Goal: Task Accomplishment & Management: Manage account settings

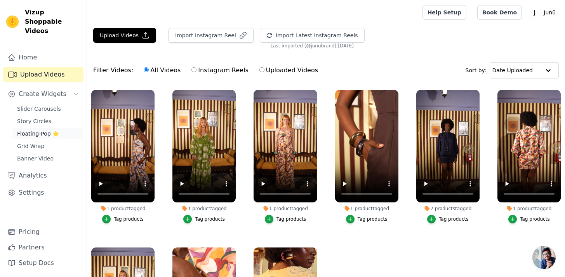
click at [34, 130] on span "Floating-Pop ⭐" at bounding box center [38, 134] width 42 height 8
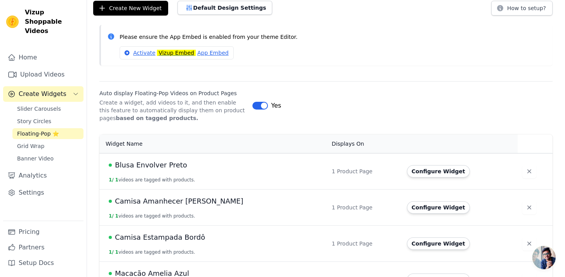
scroll to position [65, 0]
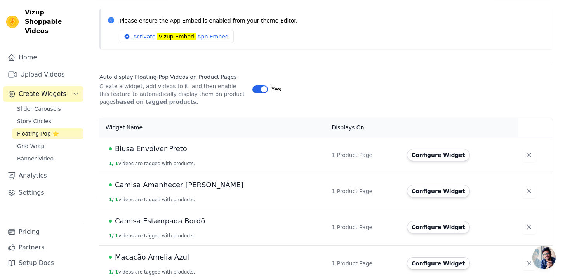
click at [261, 89] on button "Label" at bounding box center [260, 89] width 16 height 8
click at [329, 90] on div "Label No" at bounding box center [402, 89] width 300 height 9
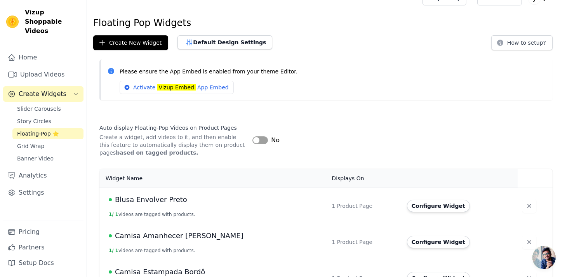
scroll to position [25, 0]
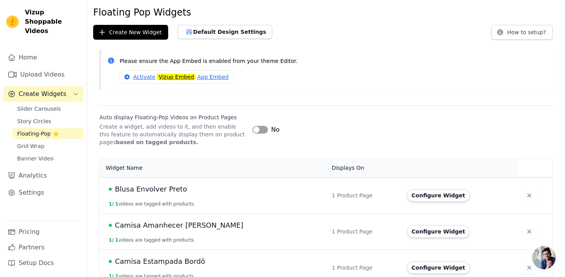
click at [270, 131] on div "No" at bounding box center [265, 129] width 27 height 9
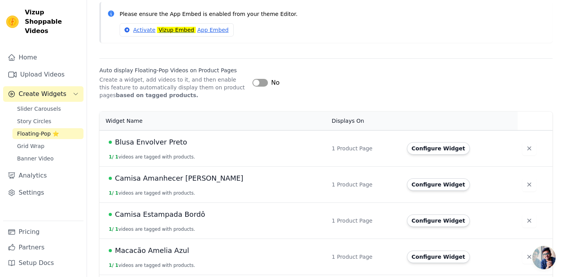
scroll to position [80, 0]
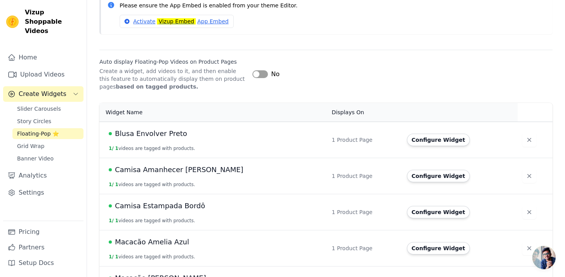
click at [160, 136] on span "Blusa Envolver Preto" at bounding box center [151, 133] width 72 height 11
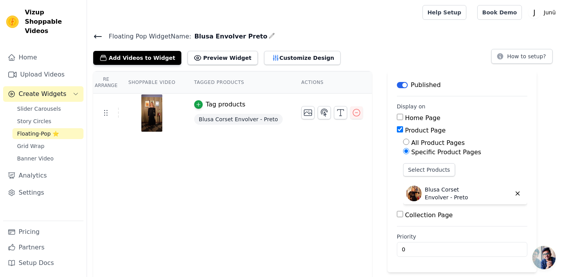
click at [397, 86] on button "Label" at bounding box center [402, 85] width 11 height 6
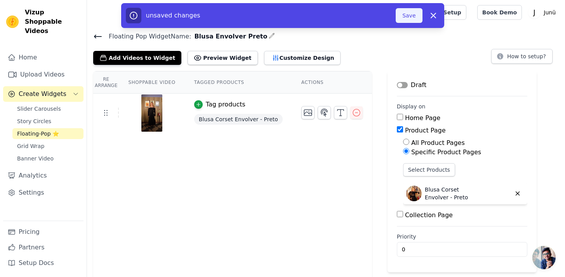
click at [407, 14] on button "Save" at bounding box center [408, 15] width 26 height 15
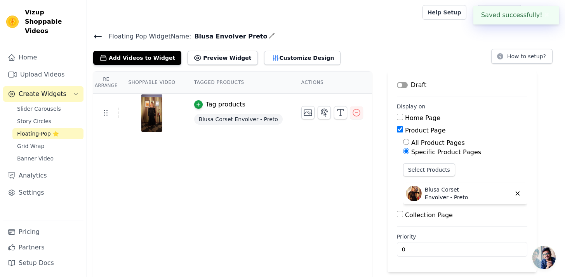
click at [94, 35] on icon at bounding box center [97, 36] width 9 height 9
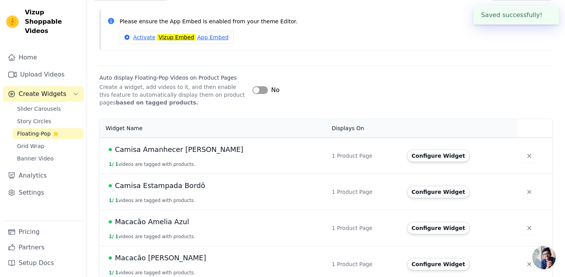
scroll to position [76, 0]
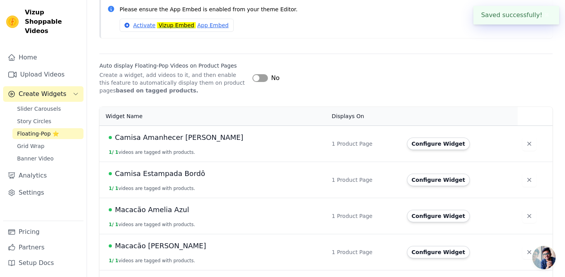
click at [198, 137] on span "Camisa Amanhecer [PERSON_NAME]" at bounding box center [179, 137] width 128 height 11
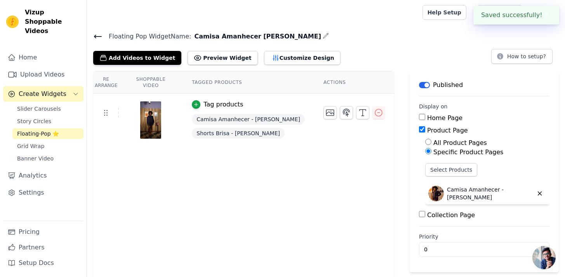
click at [419, 87] on button "Label" at bounding box center [424, 85] width 11 height 6
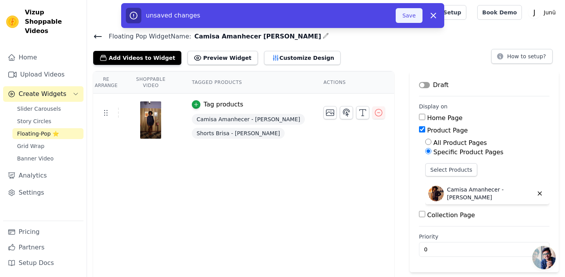
click at [401, 9] on button "Save" at bounding box center [408, 15] width 26 height 15
click at [403, 17] on button "Save" at bounding box center [408, 15] width 26 height 15
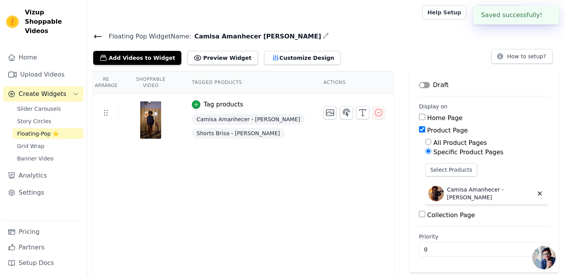
click at [95, 37] on icon at bounding box center [97, 36] width 7 height 3
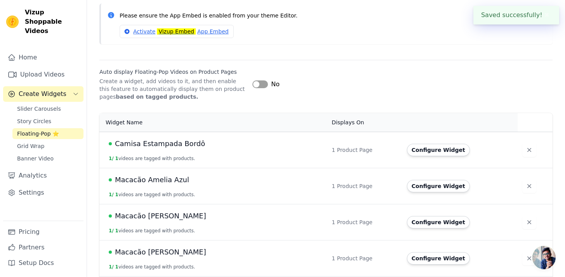
scroll to position [72, 0]
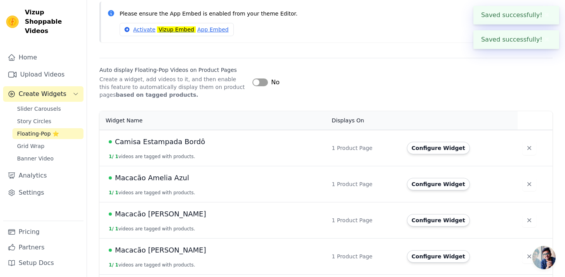
click at [190, 141] on span "Camisa Estampada Bordô" at bounding box center [160, 141] width 90 height 11
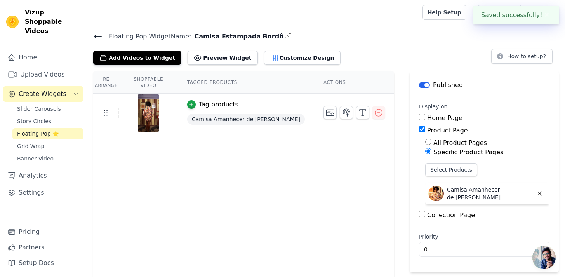
click at [419, 86] on button "Label" at bounding box center [424, 85] width 11 height 6
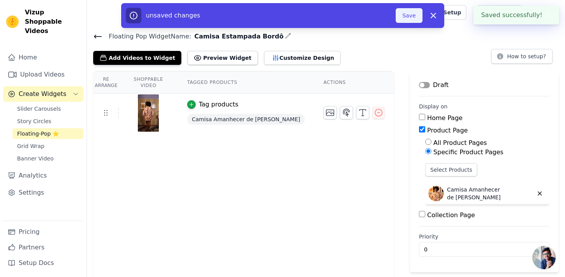
click at [405, 18] on button "Save" at bounding box center [408, 15] width 26 height 15
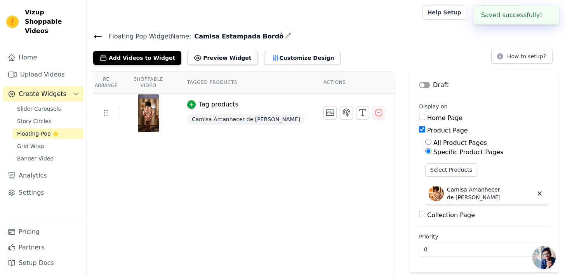
click at [96, 38] on icon at bounding box center [97, 36] width 9 height 9
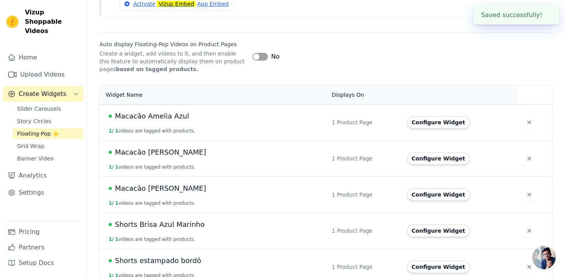
scroll to position [99, 0]
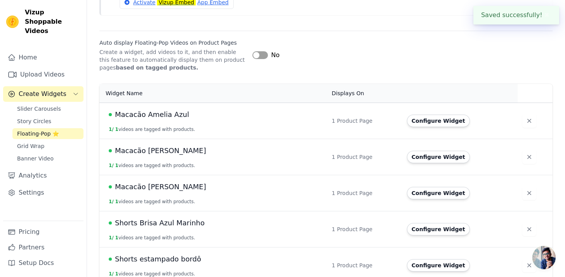
click at [168, 116] on span "Macacão Amelia Azul" at bounding box center [152, 114] width 74 height 11
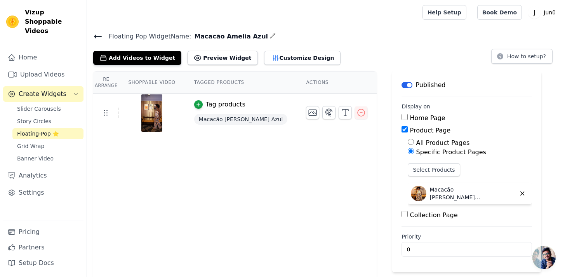
click at [409, 84] on button "Label" at bounding box center [406, 85] width 11 height 6
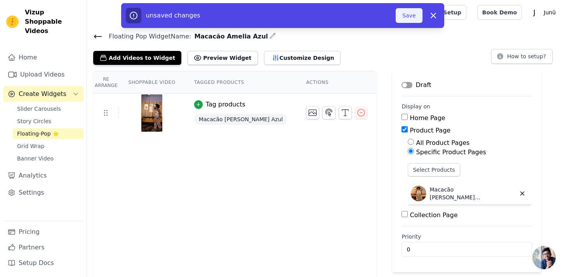
click at [403, 19] on button "Save" at bounding box center [408, 15] width 26 height 15
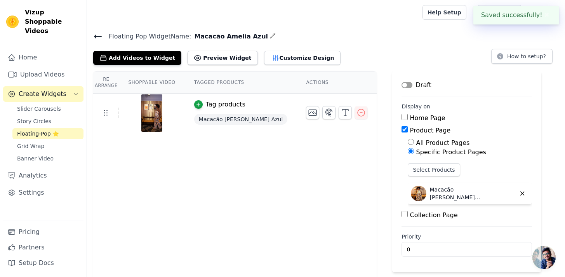
click at [97, 35] on icon at bounding box center [97, 36] width 9 height 9
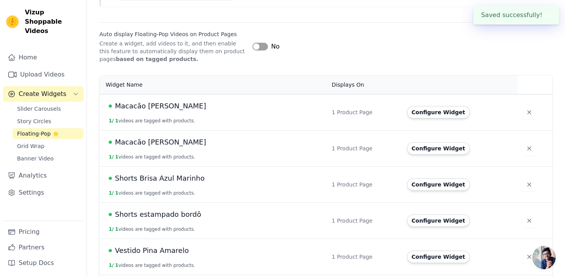
scroll to position [120, 0]
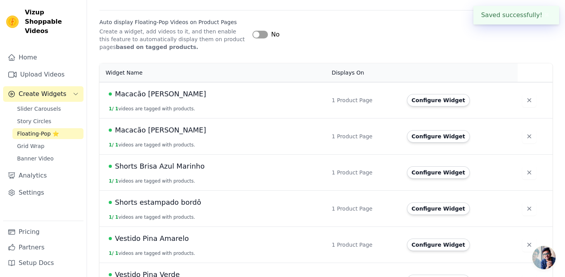
click at [168, 94] on span "Macacão [PERSON_NAME]" at bounding box center [160, 93] width 91 height 11
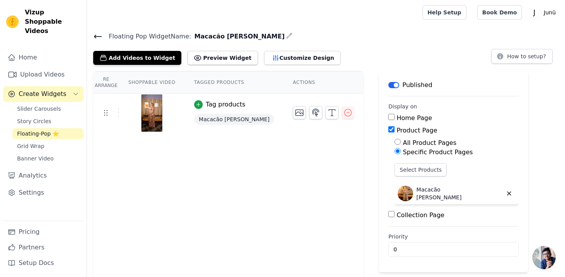
click at [399, 85] on button "Label" at bounding box center [393, 85] width 11 height 6
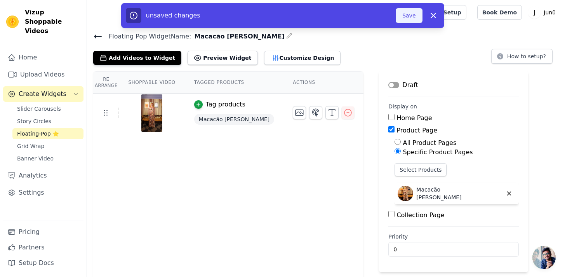
click at [414, 16] on button "Save" at bounding box center [408, 15] width 26 height 15
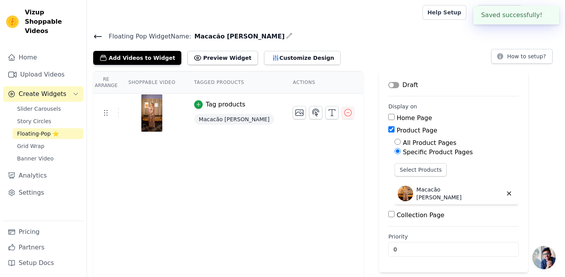
click at [100, 35] on icon at bounding box center [97, 36] width 9 height 9
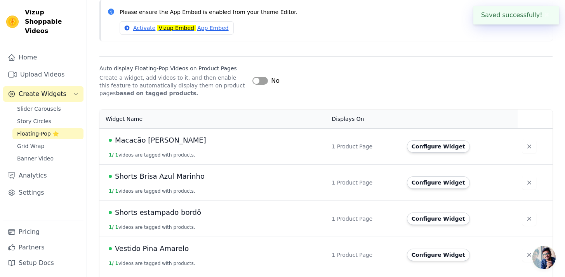
scroll to position [75, 0]
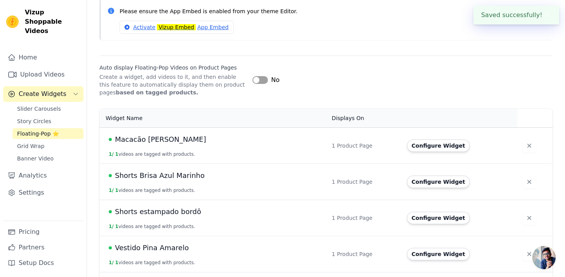
click at [186, 137] on span "Macacão [PERSON_NAME]" at bounding box center [160, 139] width 91 height 11
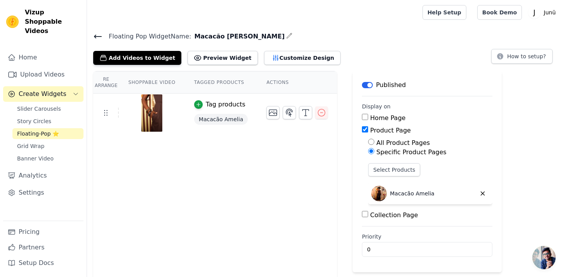
click at [365, 85] on button "Label" at bounding box center [367, 85] width 11 height 6
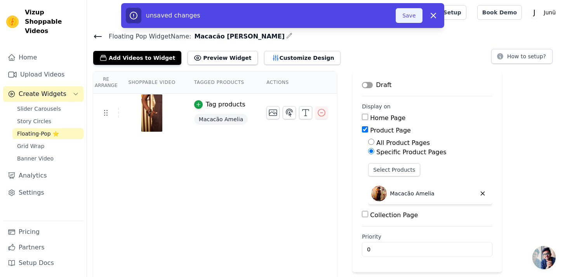
click at [406, 14] on button "Save" at bounding box center [408, 15] width 26 height 15
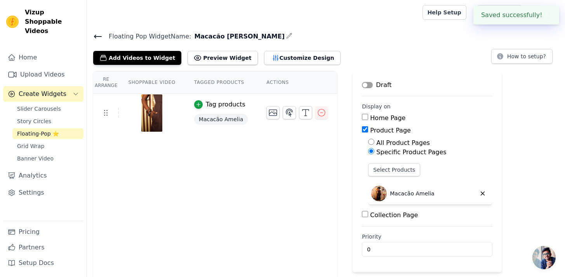
click at [98, 35] on icon at bounding box center [97, 36] width 9 height 9
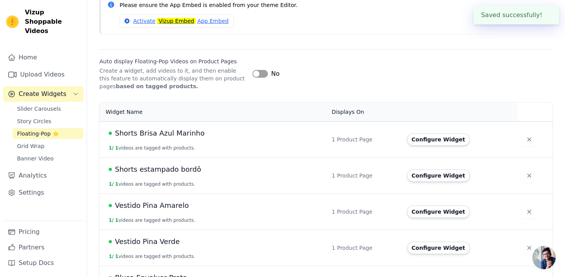
scroll to position [82, 0]
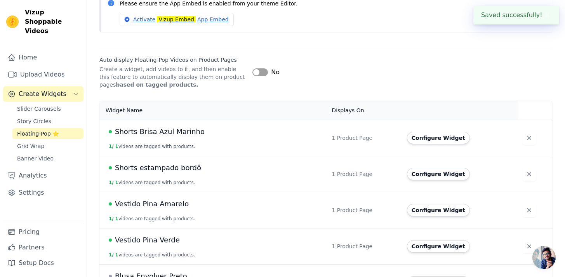
click at [169, 137] on td "Shorts Brisa Azul Marinho 1 / 1 videos are tagged with products." at bounding box center [212, 138] width 227 height 36
click at [173, 125] on td "Shorts Brisa Azul Marinho 1 / 1 videos are tagged with products." at bounding box center [212, 138] width 227 height 36
click at [173, 127] on span "Shorts Brisa Azul Marinho" at bounding box center [160, 131] width 90 height 11
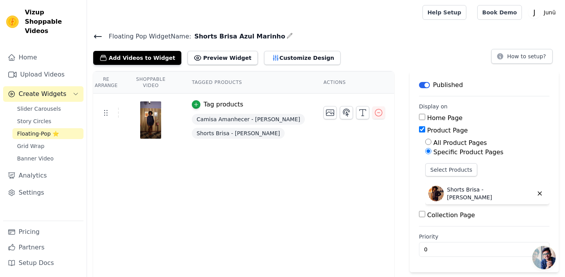
click at [419, 84] on button "Label" at bounding box center [424, 85] width 11 height 6
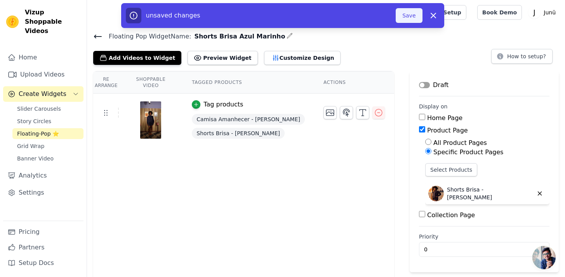
click at [404, 14] on button "Save" at bounding box center [408, 15] width 26 height 15
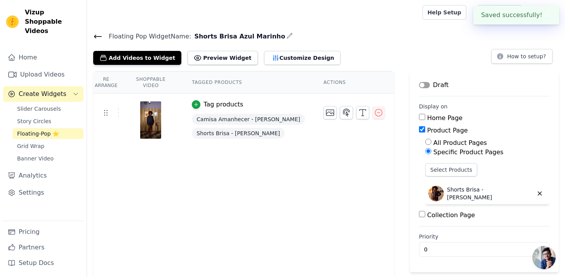
click at [102, 34] on icon at bounding box center [97, 36] width 9 height 9
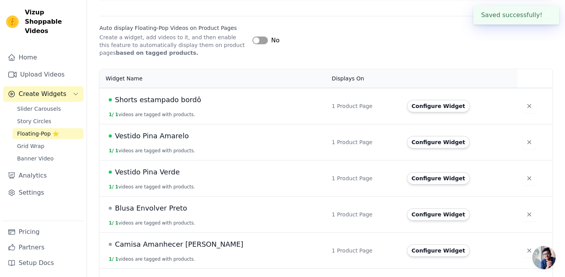
scroll to position [125, 0]
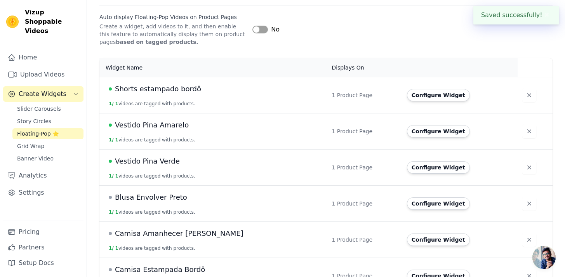
click at [166, 93] on span "Shorts estampado bordô" at bounding box center [158, 88] width 86 height 11
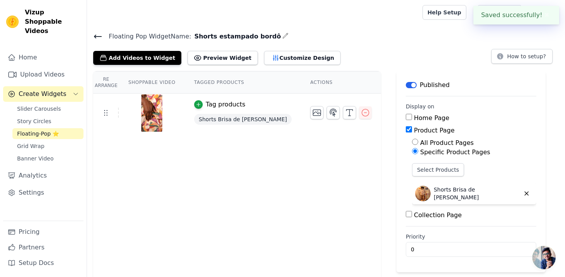
click at [406, 87] on button "Label" at bounding box center [411, 85] width 11 height 6
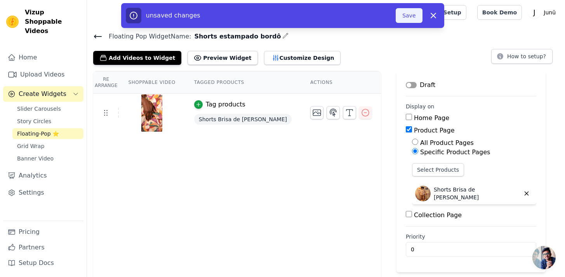
click at [404, 15] on button "Save" at bounding box center [408, 15] width 26 height 15
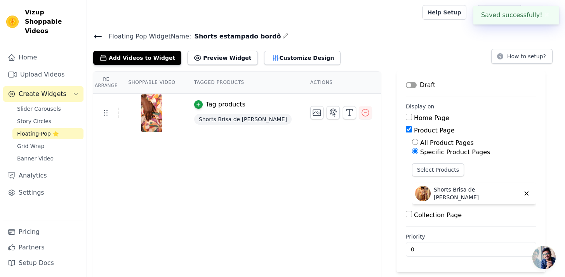
click at [99, 34] on icon at bounding box center [97, 36] width 9 height 9
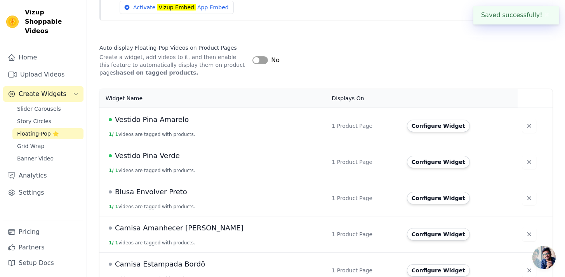
scroll to position [103, 0]
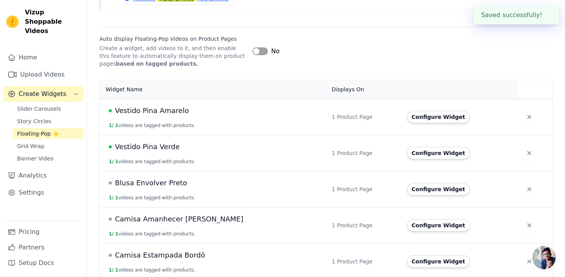
click at [163, 114] on span "Vestido Pina Amarelo" at bounding box center [152, 110] width 74 height 11
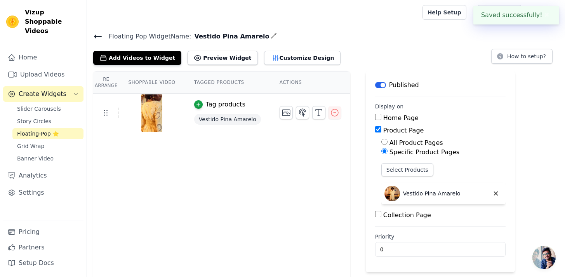
click at [376, 85] on button "Label" at bounding box center [380, 85] width 11 height 6
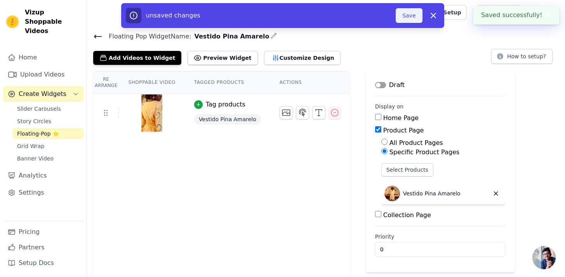
click at [402, 22] on button "Save" at bounding box center [408, 15] width 26 height 15
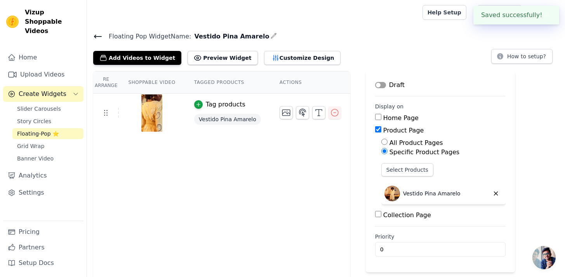
click at [95, 39] on icon at bounding box center [97, 36] width 9 height 9
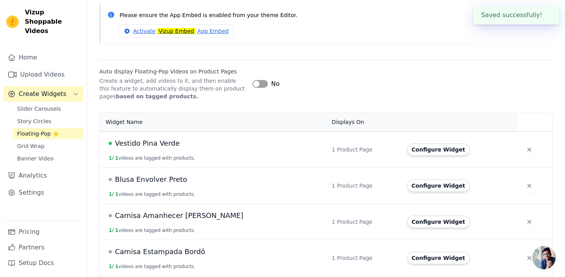
scroll to position [80, 0]
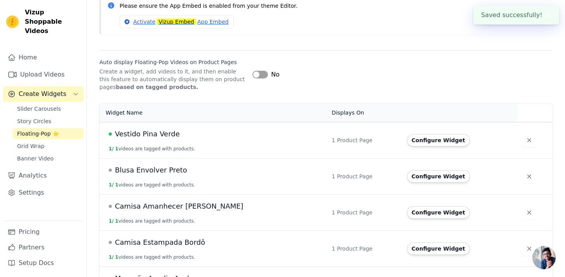
click at [163, 138] on span "Vestido Pina Verde" at bounding box center [147, 133] width 65 height 11
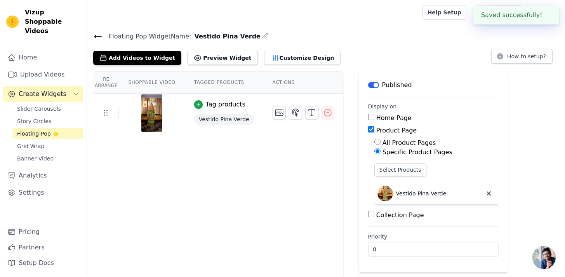
click at [368, 85] on button "Label" at bounding box center [373, 85] width 11 height 6
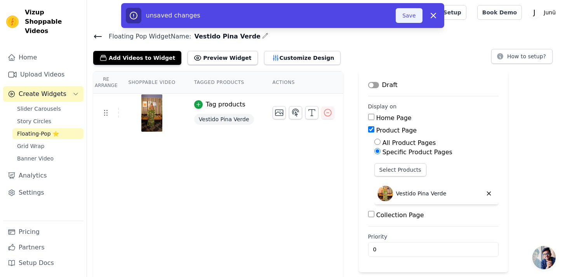
click at [405, 15] on button "Save" at bounding box center [408, 15] width 26 height 15
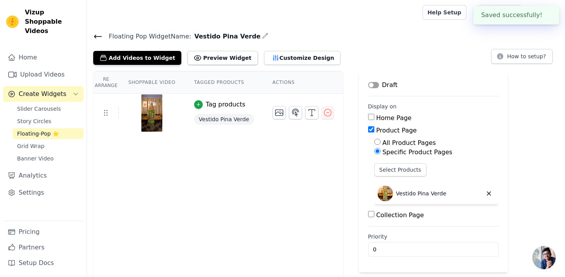
click at [100, 36] on icon at bounding box center [97, 36] width 7 height 3
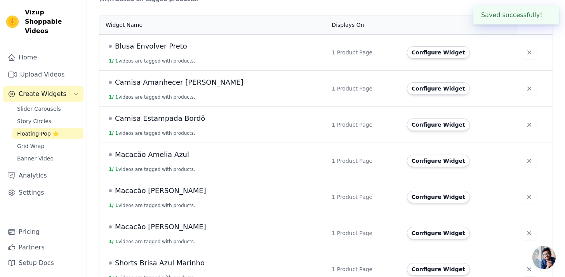
scroll to position [289, 0]
